Goal: Information Seeking & Learning: Find specific fact

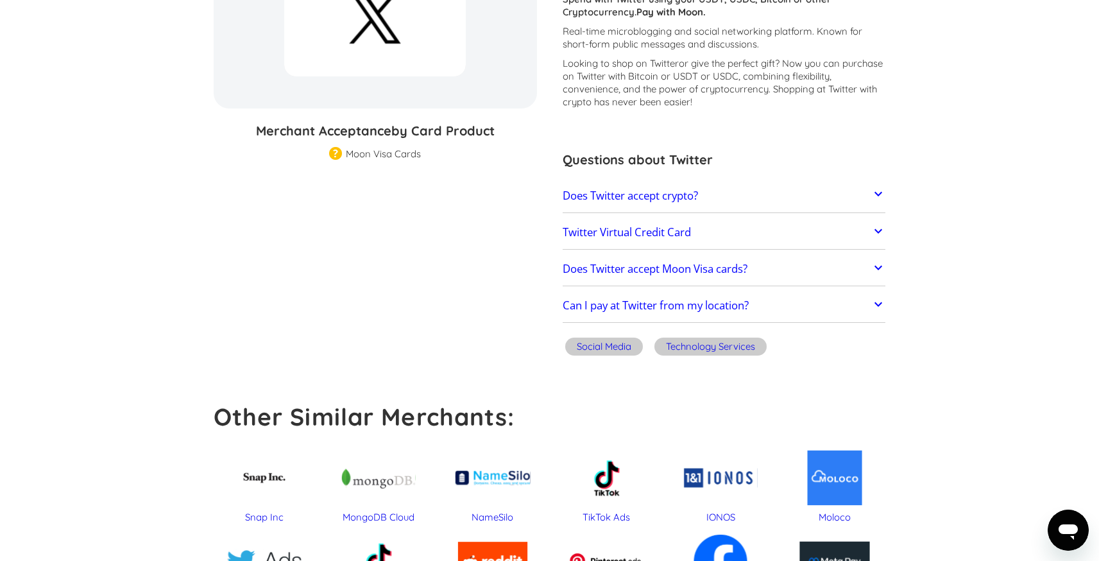
scroll to position [207, 0]
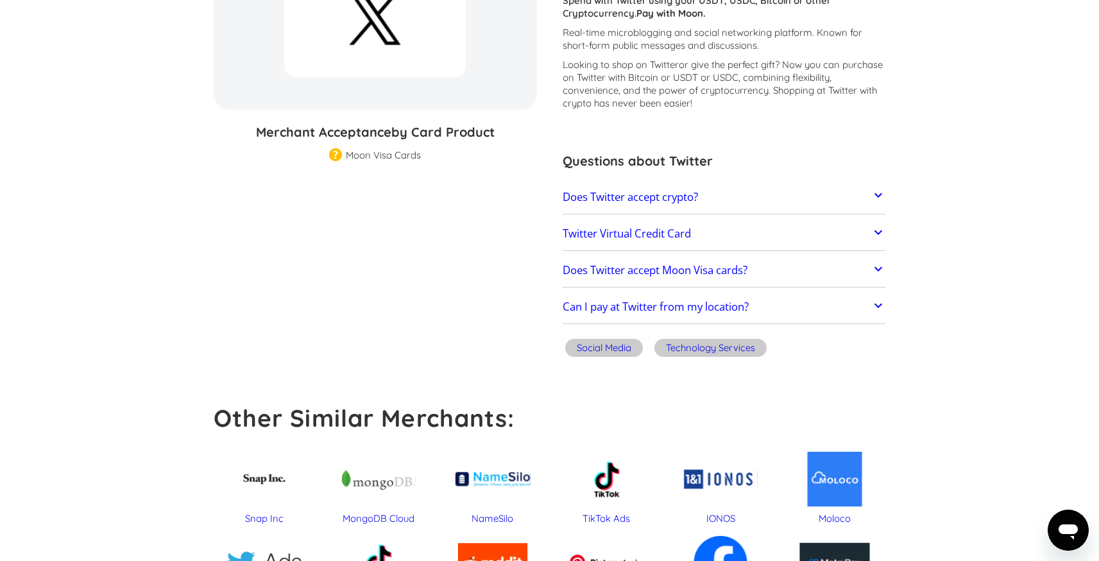
click at [712, 192] on link "Does Twitter accept crypto?" at bounding box center [724, 197] width 323 height 27
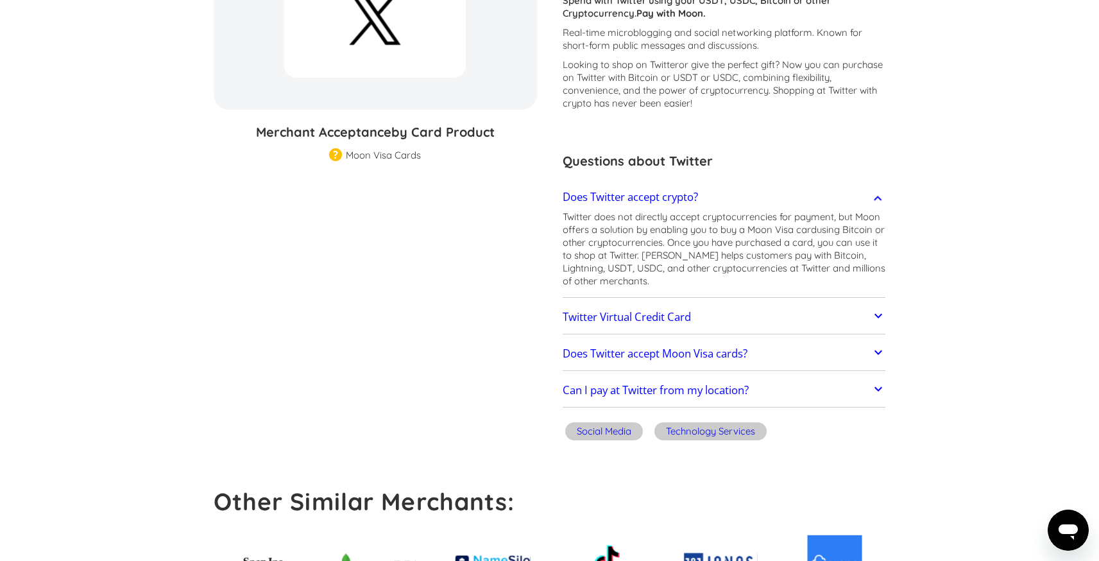
click at [713, 192] on link "Does Twitter accept crypto?" at bounding box center [724, 197] width 323 height 27
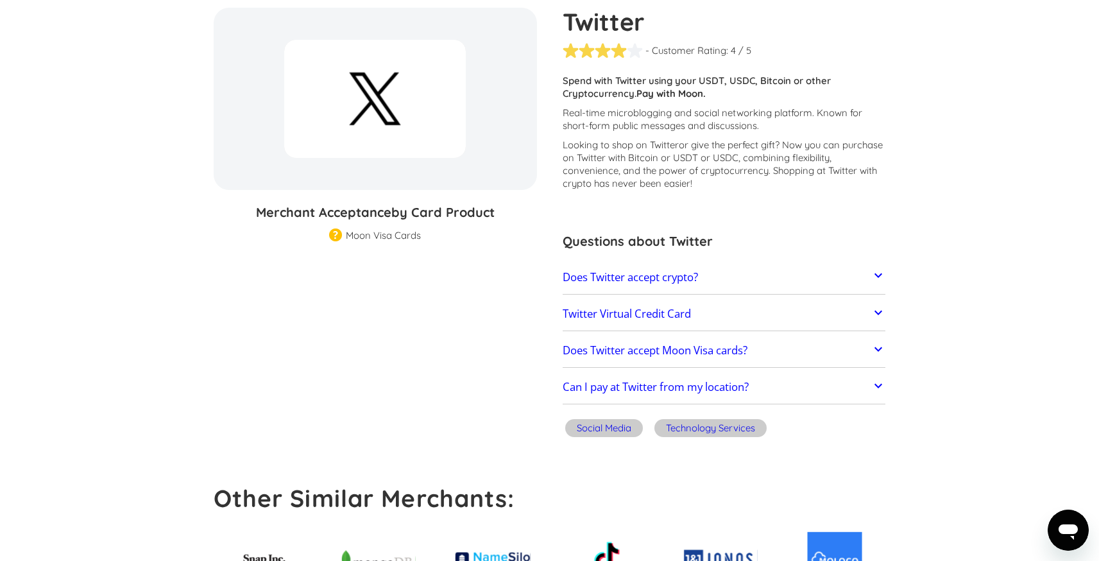
scroll to position [123, 0]
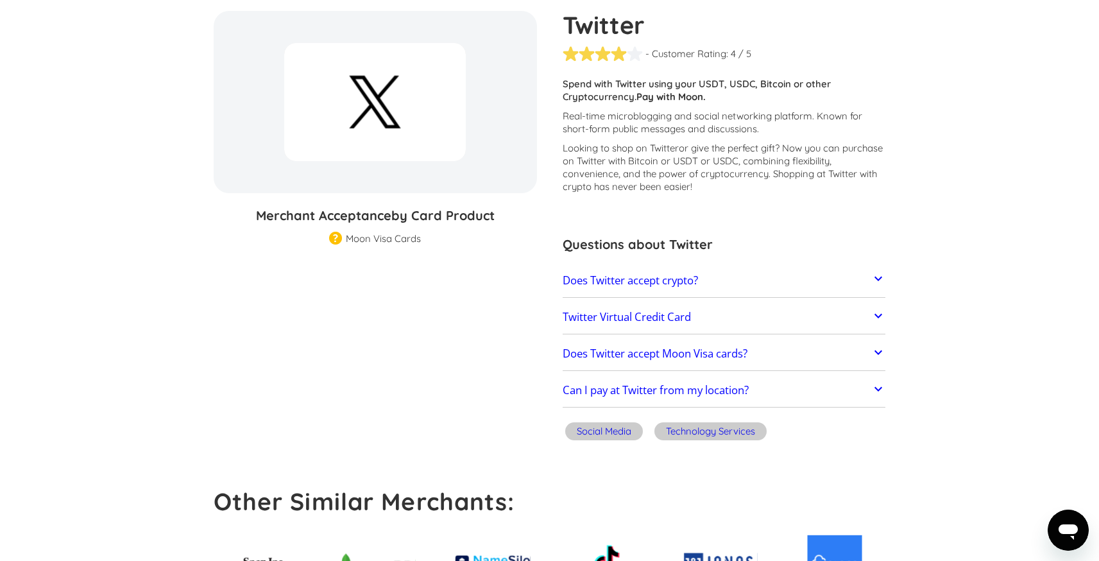
click at [335, 236] on img at bounding box center [335, 239] width 13 height 15
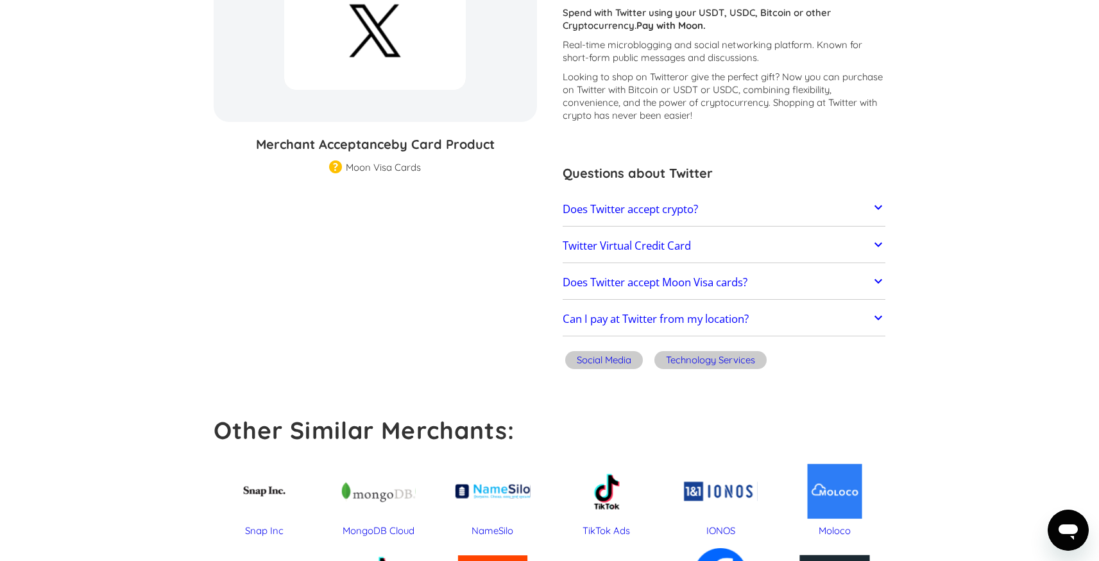
scroll to position [196, 0]
click at [621, 315] on h2 "Can I pay at Twitter from my location?" at bounding box center [656, 317] width 186 height 13
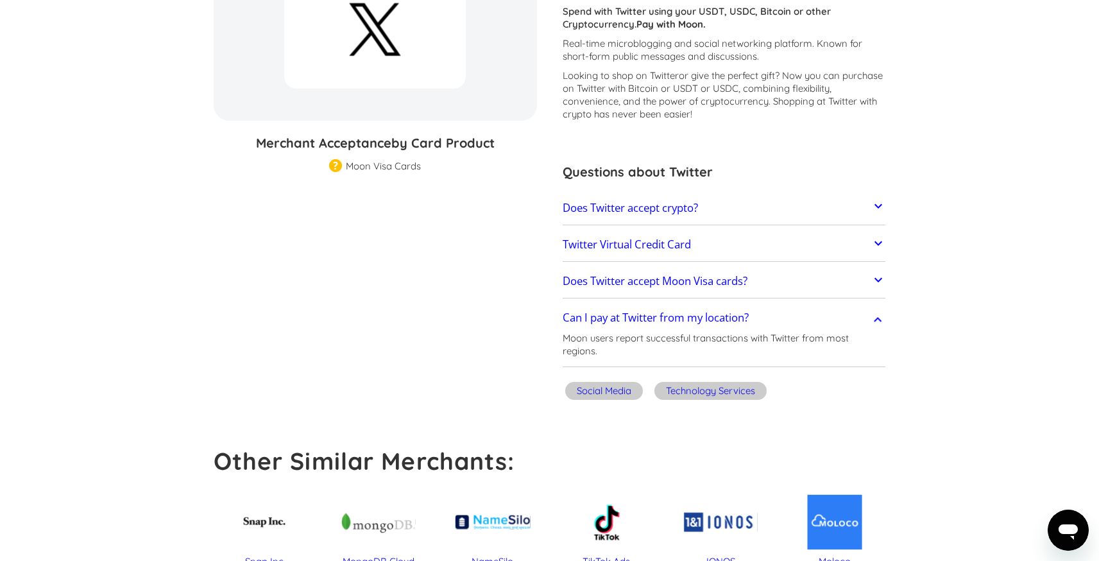
click at [622, 315] on h2 "Can I pay at Twitter from my location?" at bounding box center [656, 317] width 186 height 13
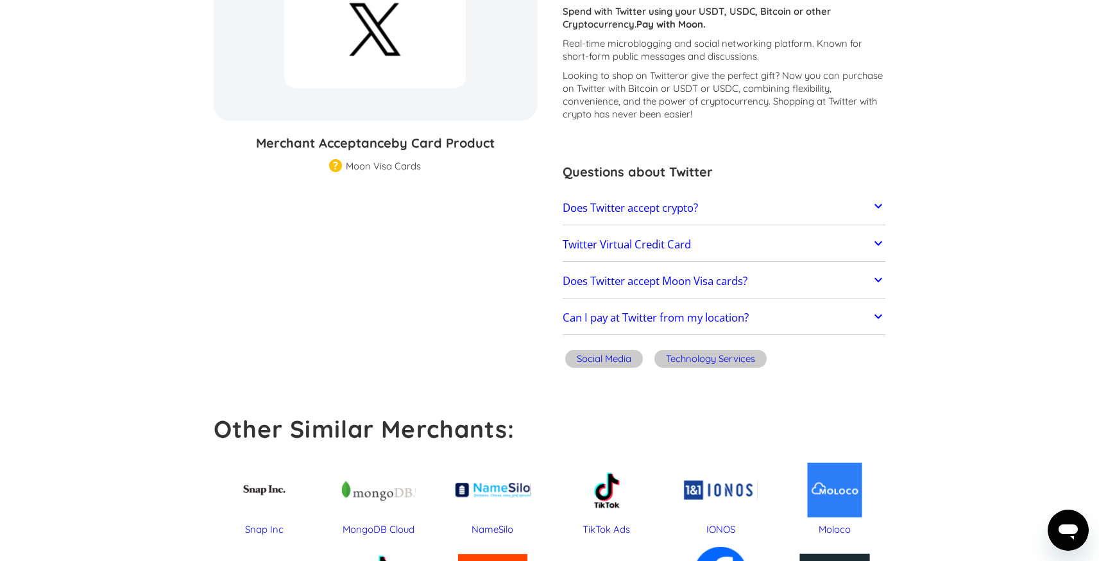
click at [652, 277] on h2 "Does Twitter accept Moon Visa cards?" at bounding box center [655, 281] width 185 height 13
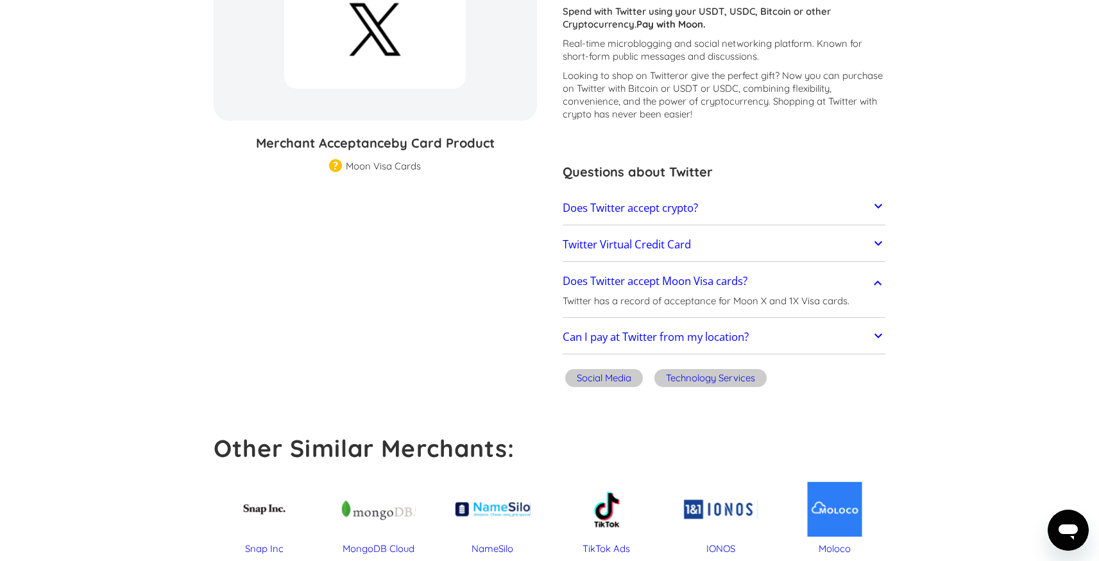
click at [652, 277] on h2 "Does Twitter accept Moon Visa cards?" at bounding box center [655, 281] width 185 height 13
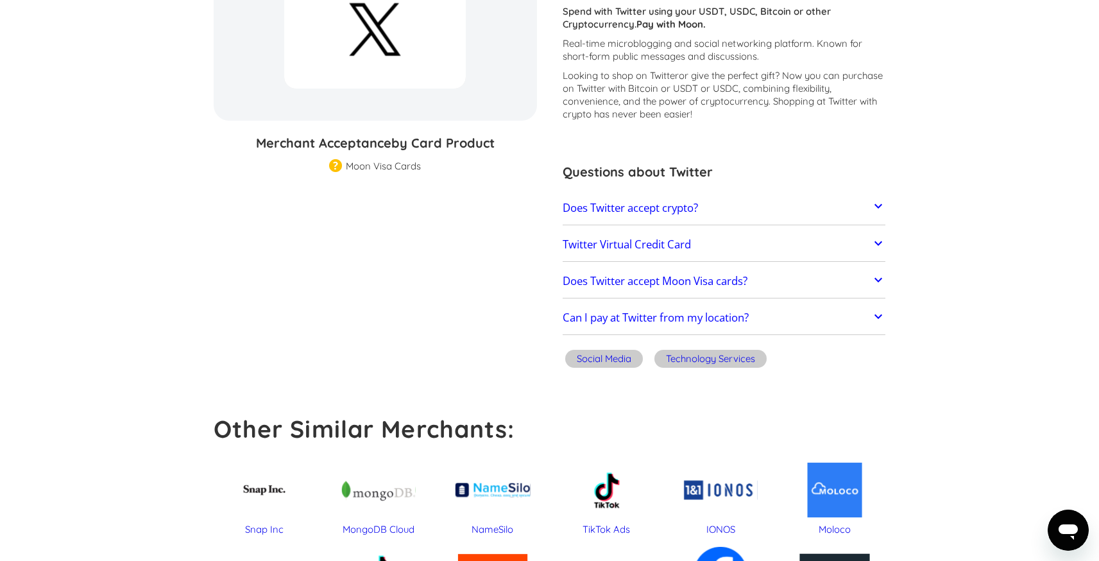
click at [686, 247] on h2 "Twitter Virtual Credit Card" at bounding box center [627, 244] width 128 height 13
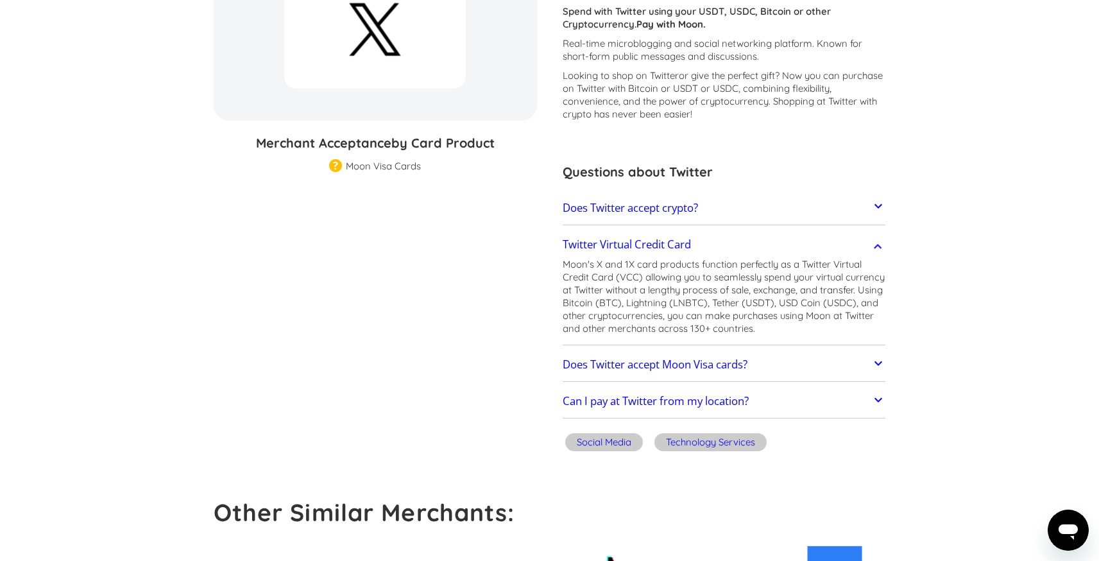
click at [686, 248] on h2 "Twitter Virtual Credit Card" at bounding box center [627, 244] width 128 height 13
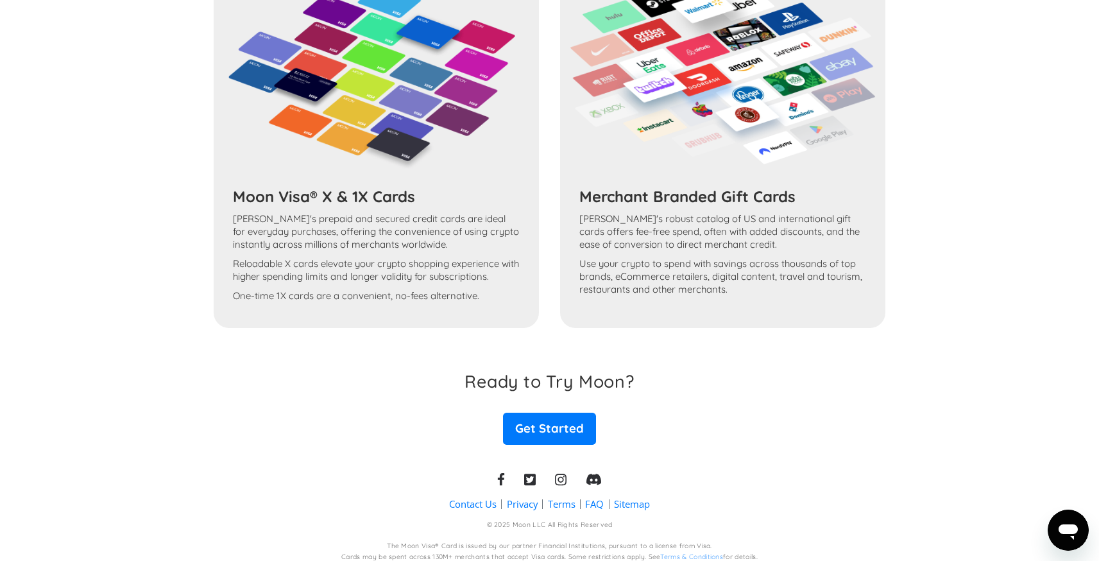
scroll to position [1039, 0]
